Goal: Task Accomplishment & Management: Manage account settings

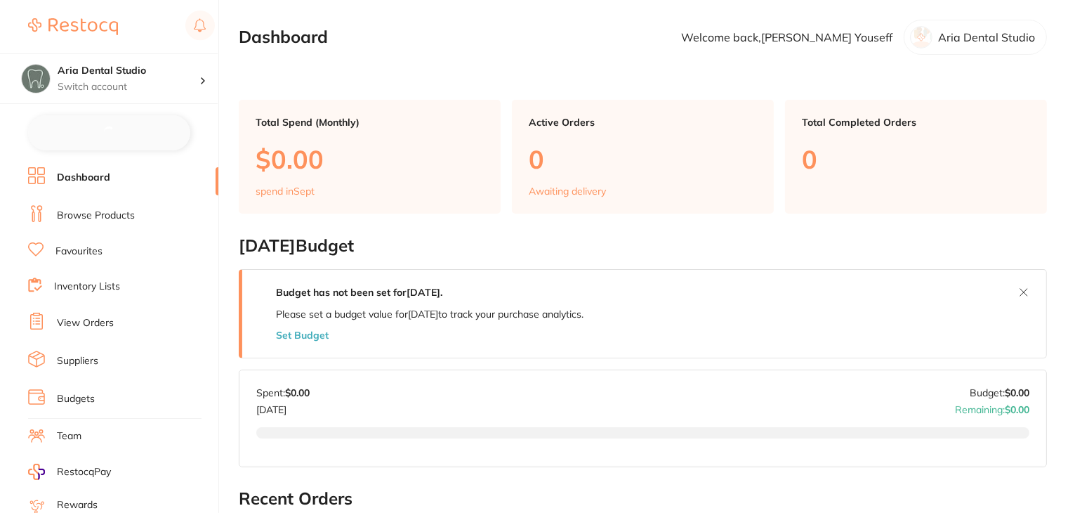
checkbox input "false"
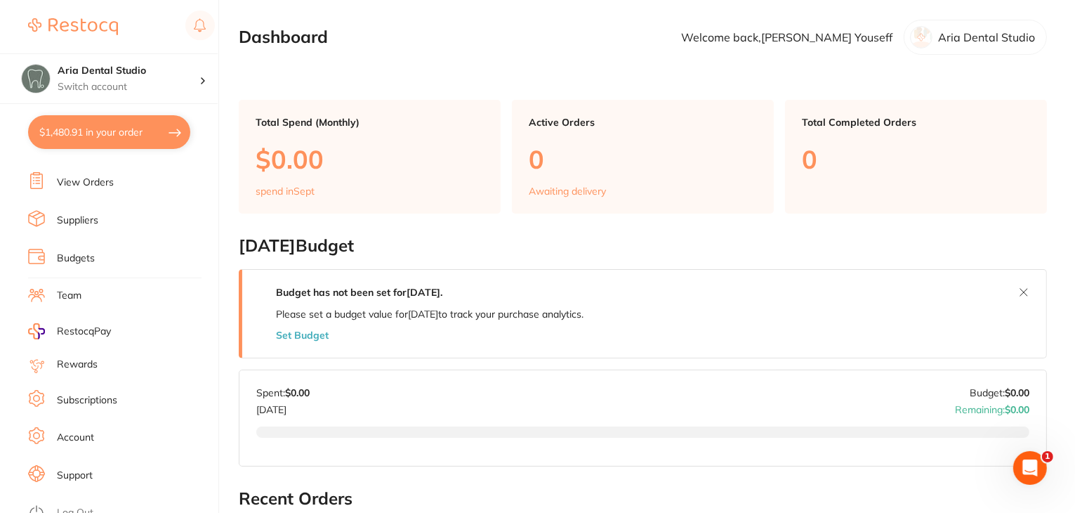
scroll to position [141, 0]
click at [87, 391] on link "Subscriptions" at bounding box center [87, 398] width 60 height 14
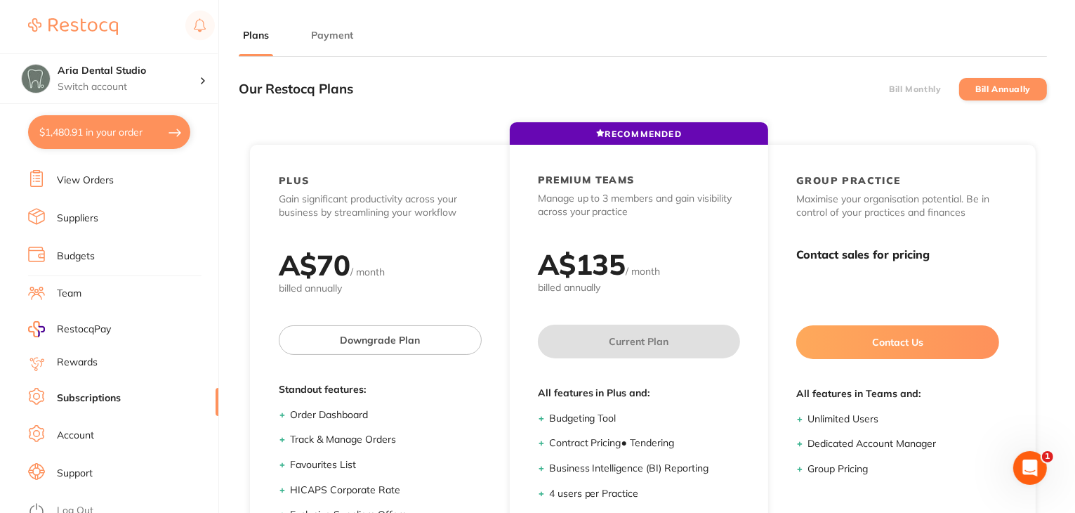
click at [341, 33] on button "Payment" at bounding box center [332, 35] width 51 height 13
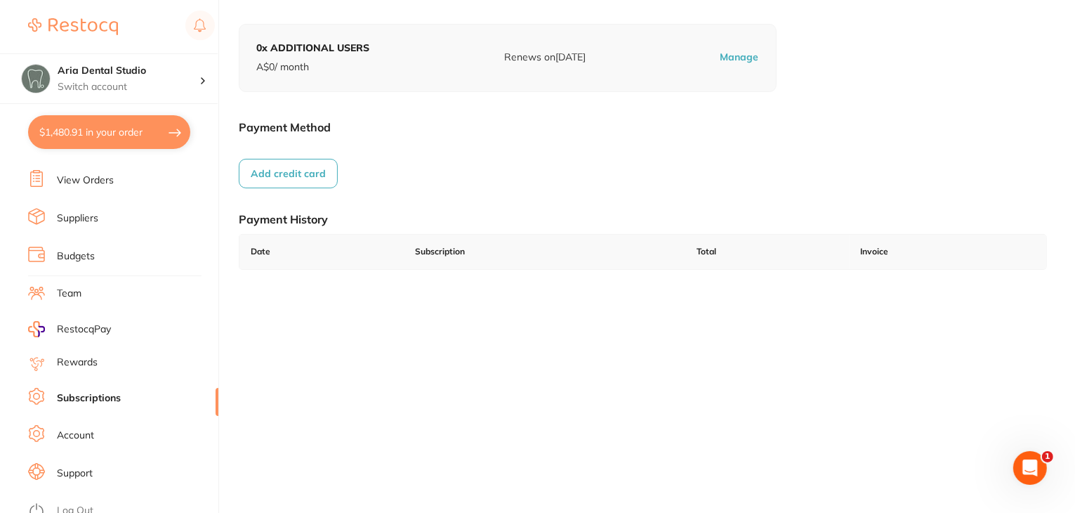
scroll to position [194, 0]
click at [70, 504] on link "Log Out" at bounding box center [75, 511] width 37 height 14
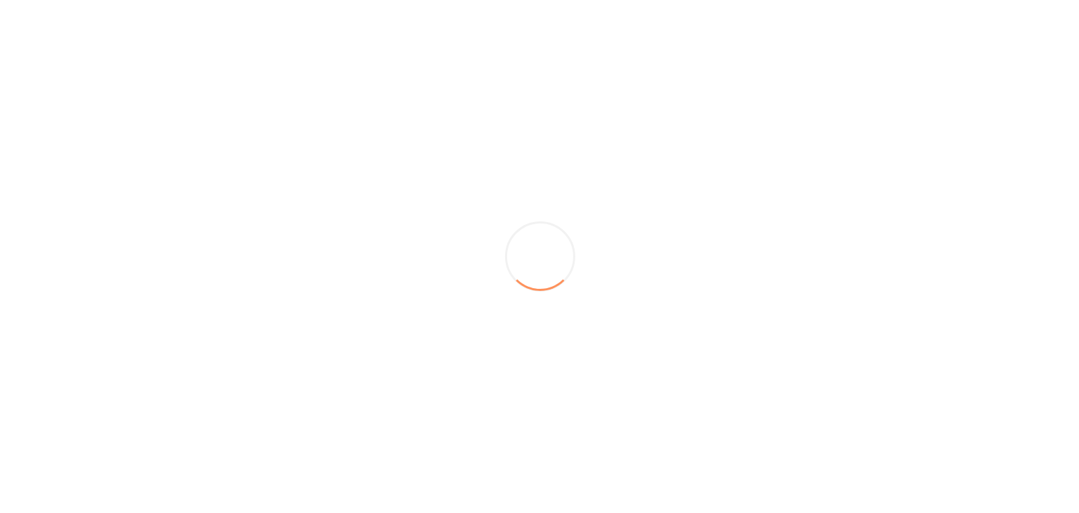
scroll to position [0, 0]
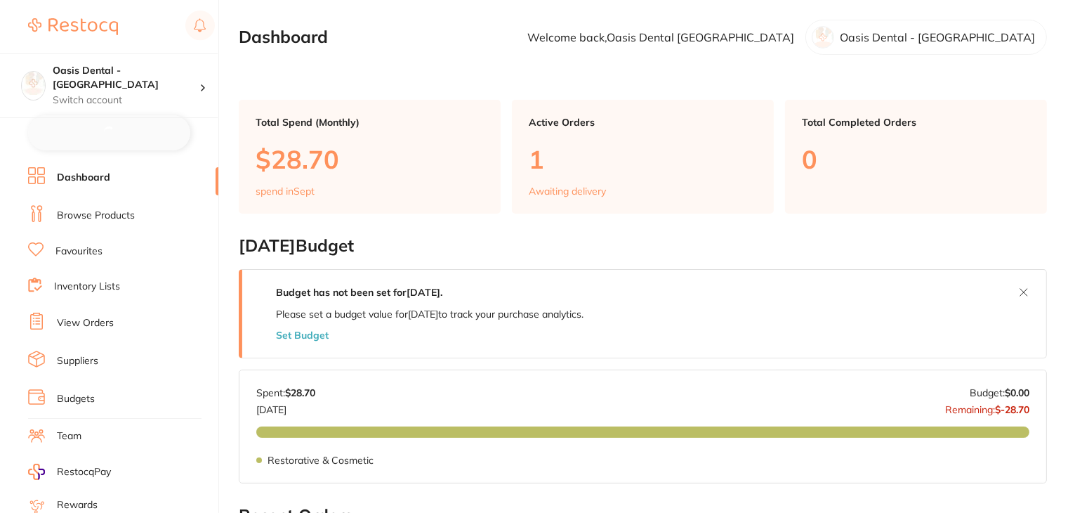
checkbox input "false"
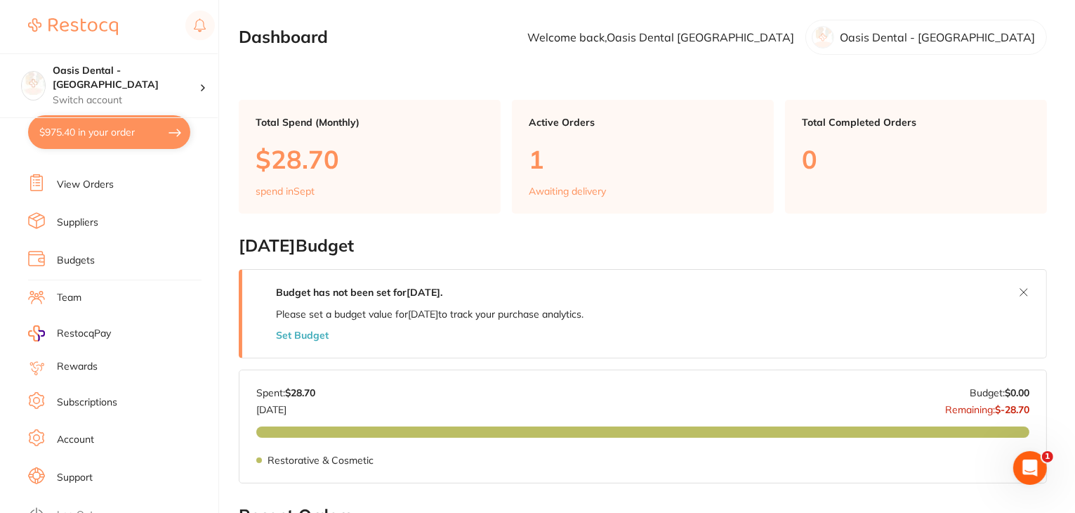
scroll to position [141, 0]
click at [90, 391] on link "Subscriptions" at bounding box center [87, 398] width 60 height 14
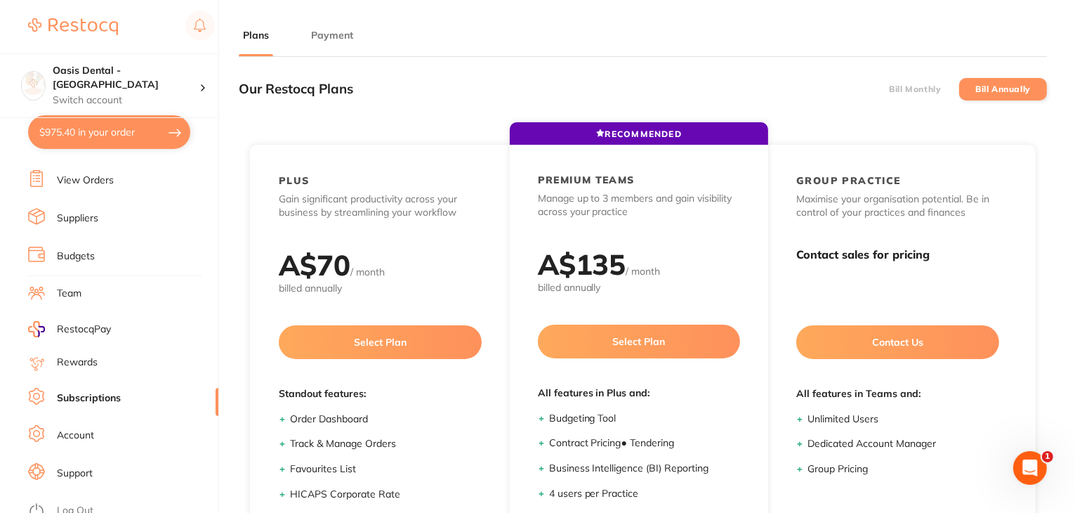
click at [332, 34] on button "Payment" at bounding box center [332, 35] width 51 height 13
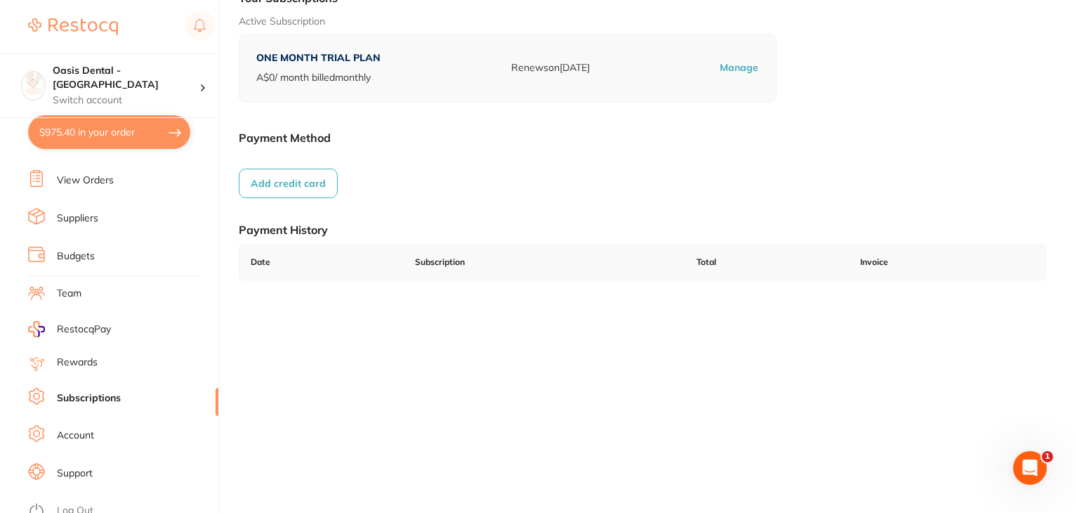
scroll to position [194, 0]
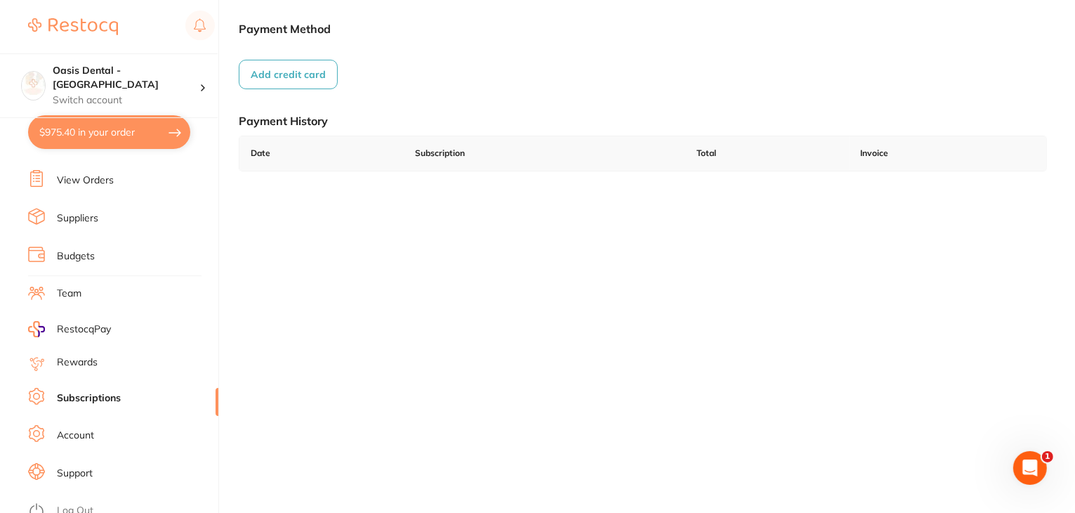
click at [72, 504] on link "Log Out" at bounding box center [75, 511] width 37 height 14
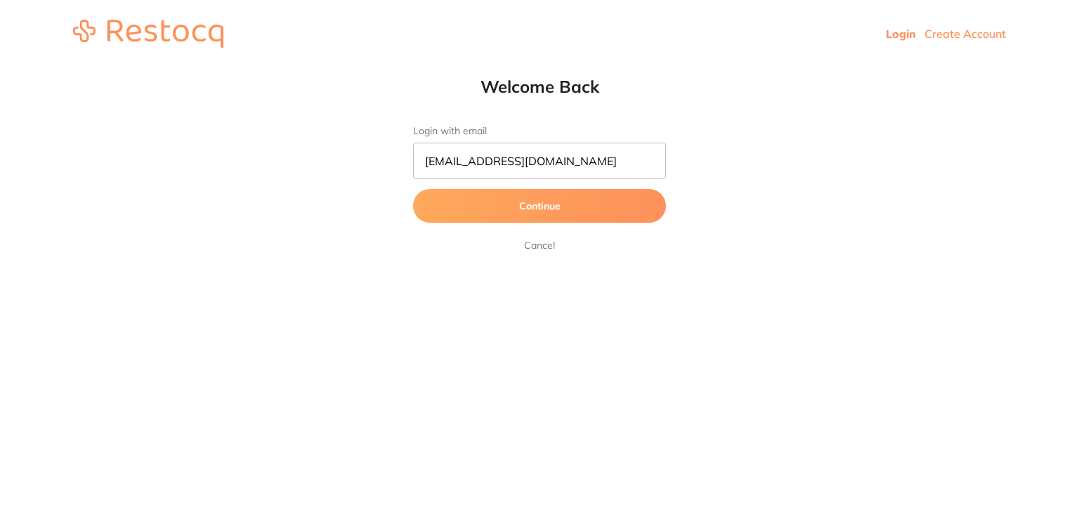
type input "[EMAIL_ADDRESS][DOMAIN_NAME]"
click at [459, 212] on button "Continue" at bounding box center [539, 206] width 253 height 34
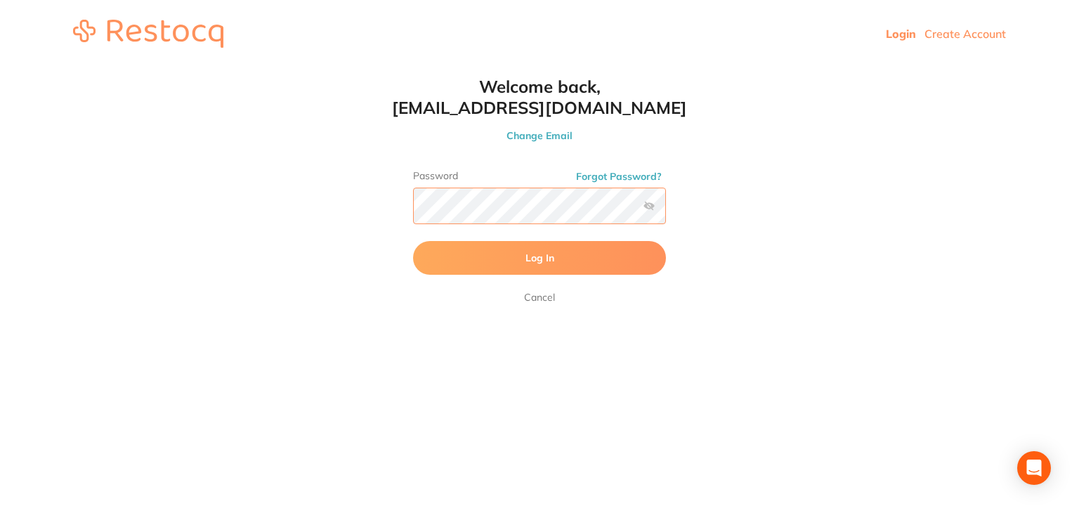
click at [413, 241] on button "Log In" at bounding box center [539, 258] width 253 height 34
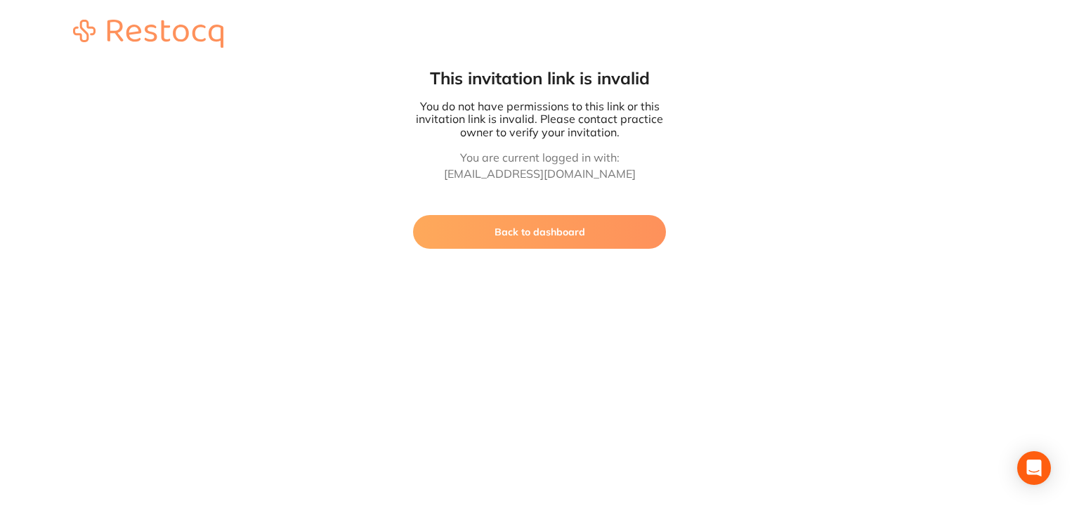
click at [494, 237] on button "Back to dashboard" at bounding box center [539, 232] width 253 height 34
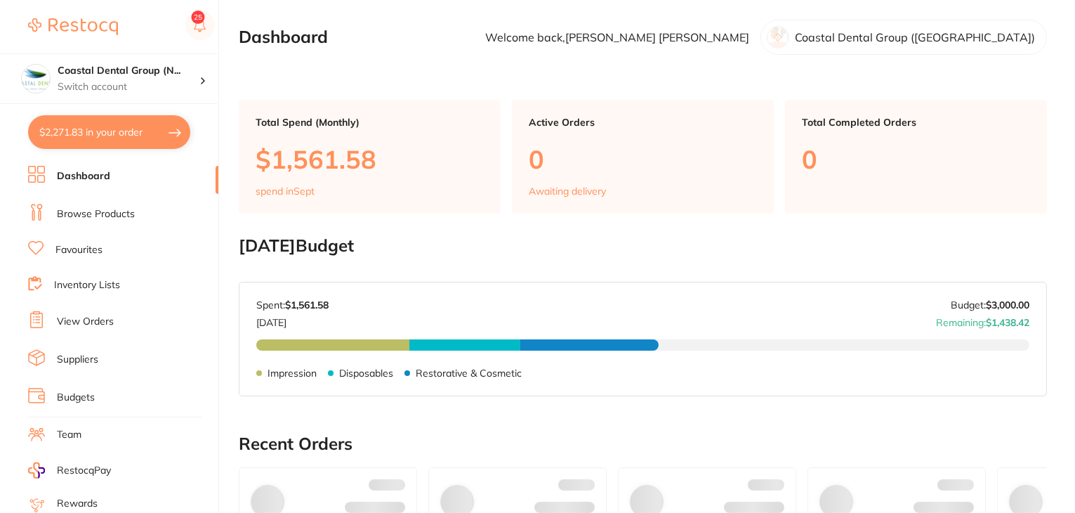
checkbox input "false"
click at [90, 315] on link "View Orders" at bounding box center [85, 322] width 57 height 14
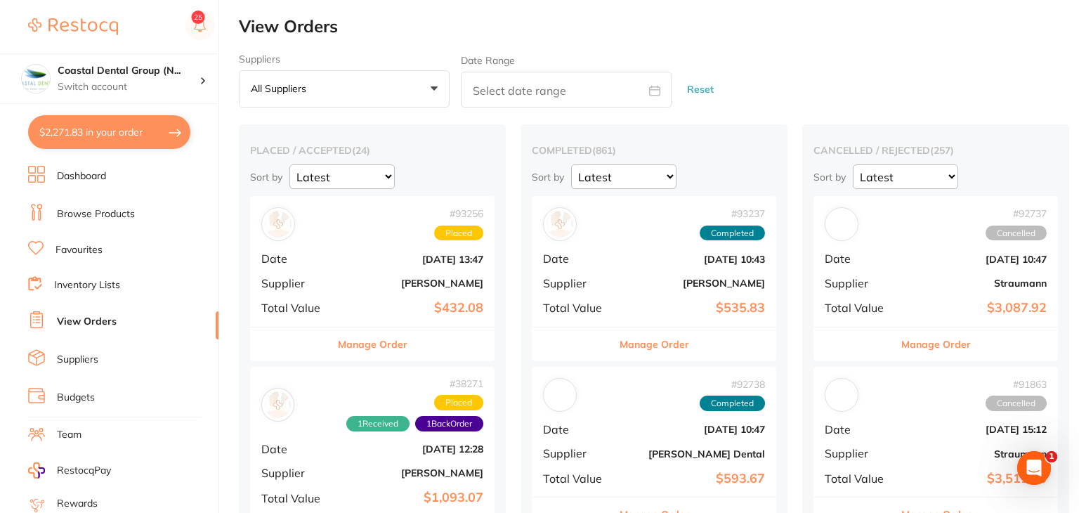
click at [366, 341] on button "Manage Order" at bounding box center [373, 344] width 70 height 34
click at [362, 346] on section at bounding box center [539, 256] width 1079 height 513
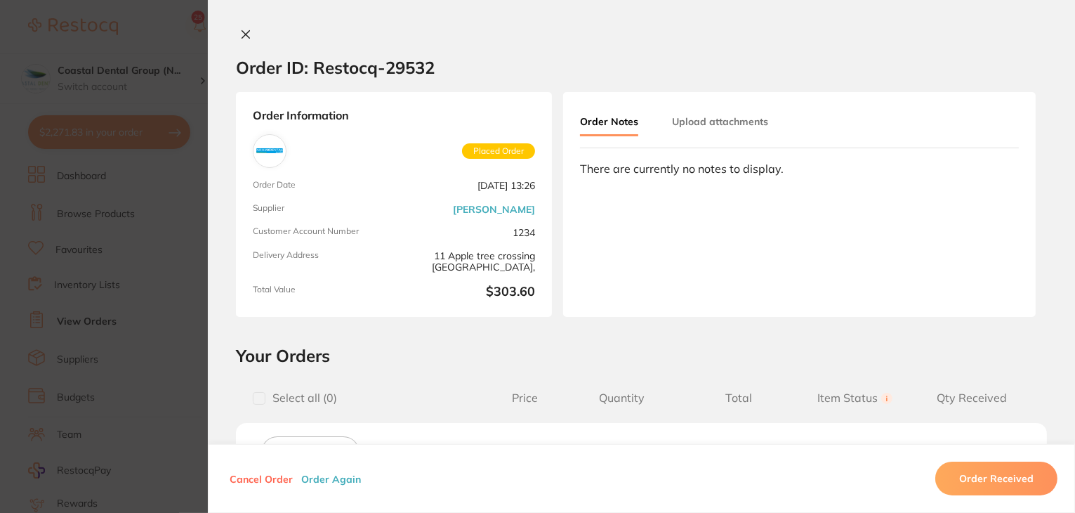
scroll to position [351, 0]
click at [246, 37] on icon at bounding box center [246, 35] width 8 height 8
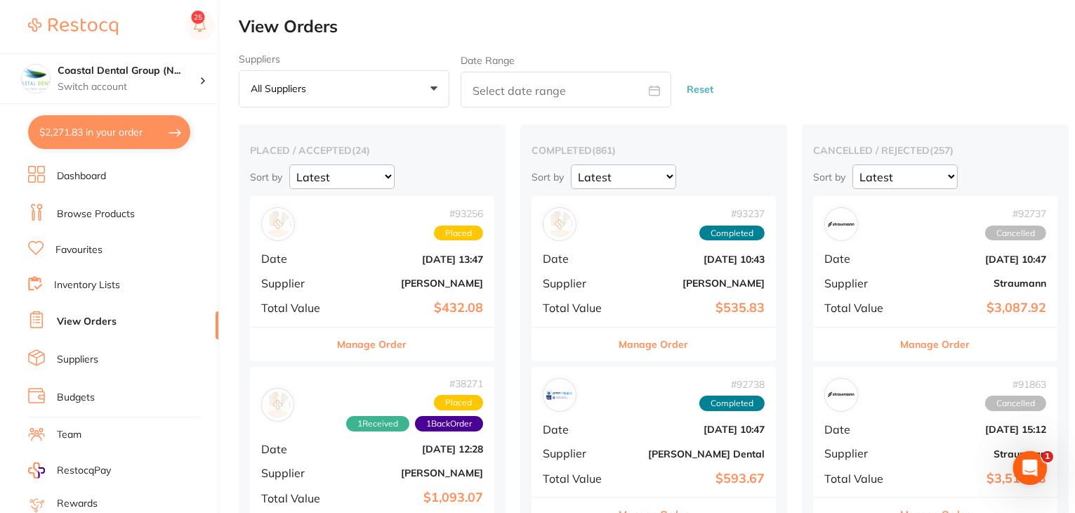
drag, startPoint x: 100, startPoint y: 215, endPoint x: 98, endPoint y: 273, distance: 57.6
click at [100, 215] on link "Browse Products" at bounding box center [96, 214] width 78 height 14
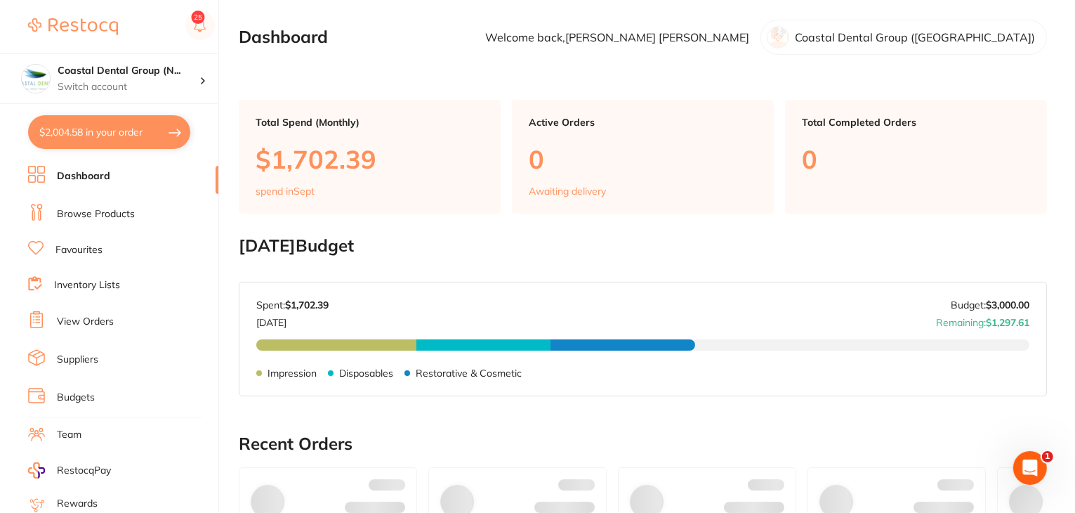
click at [93, 281] on link "Inventory Lists" at bounding box center [87, 285] width 66 height 14
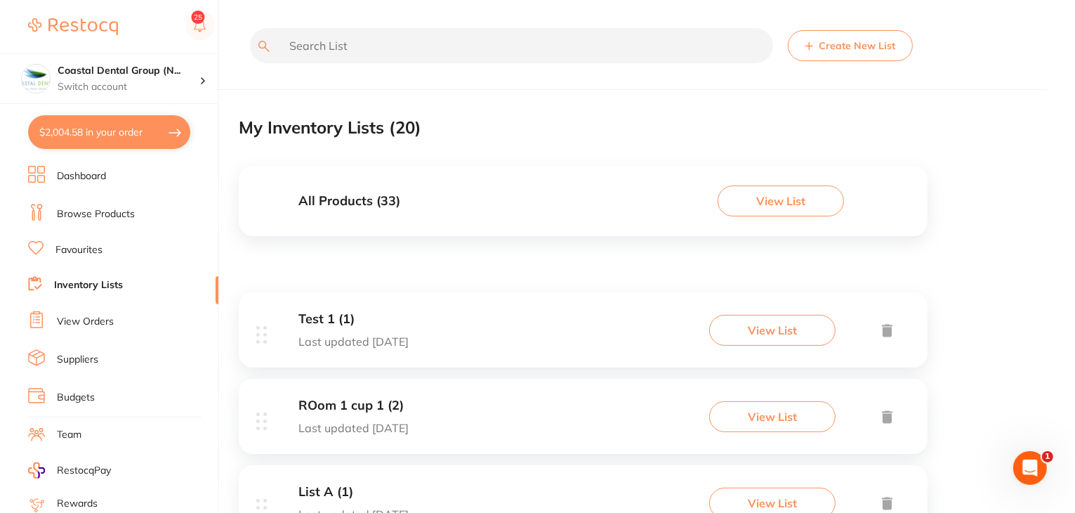
click at [796, 325] on button "View List" at bounding box center [772, 330] width 126 height 31
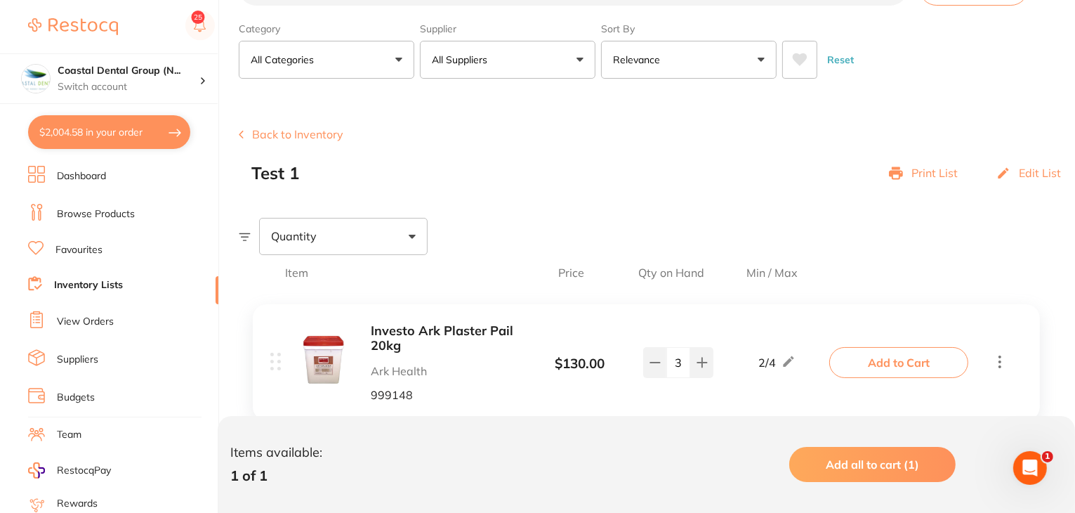
scroll to position [103, 0]
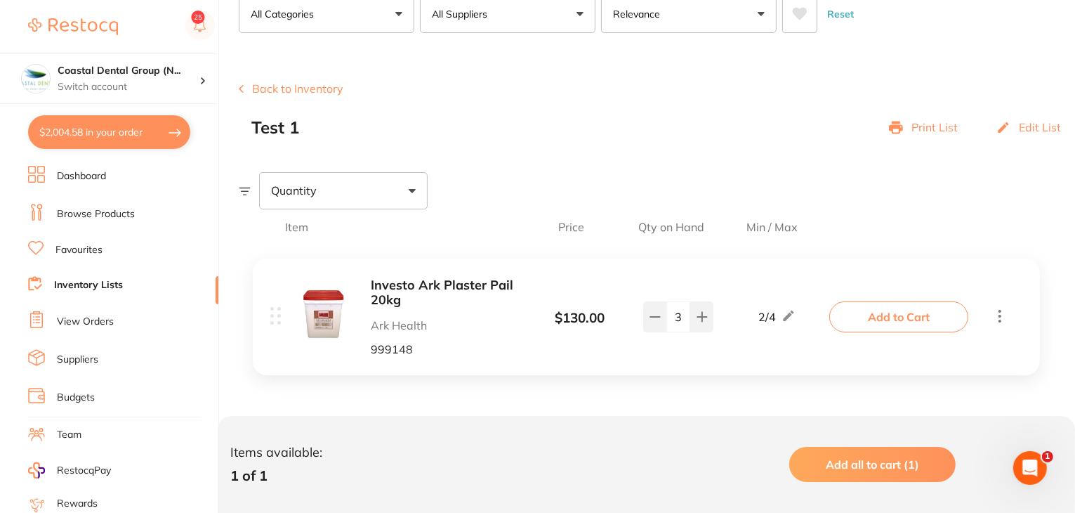
click at [89, 173] on link "Dashboard" at bounding box center [81, 176] width 49 height 14
